Goal: Transaction & Acquisition: Purchase product/service

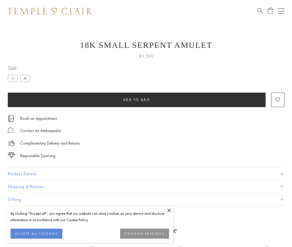
scroll to position [7, 0]
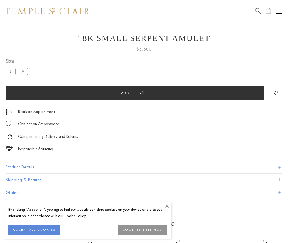
click at [134, 93] on span "Add to bag" at bounding box center [134, 92] width 27 height 5
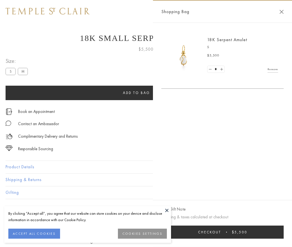
click at [223, 232] on button "Checkout $5,500" at bounding box center [222, 232] width 122 height 13
